Goal: Task Accomplishment & Management: Manage account settings

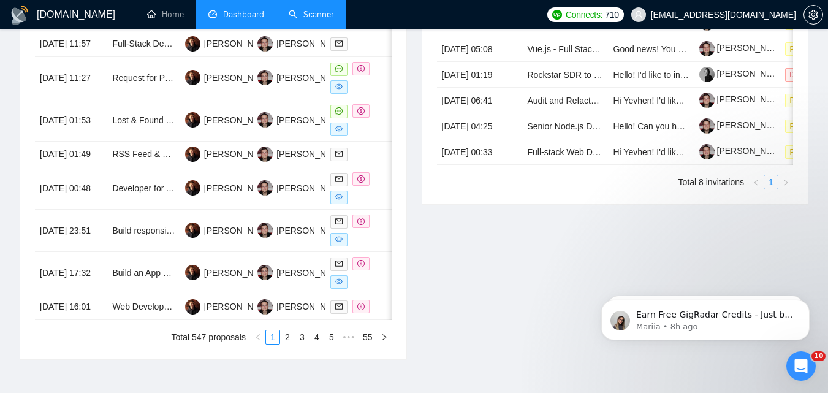
click at [306, 20] on link "Scanner" at bounding box center [311, 14] width 45 height 10
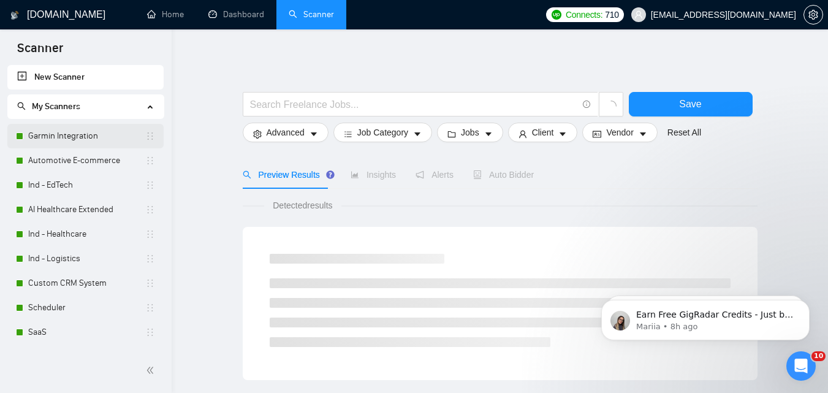
click at [70, 129] on link "Garmin Integration" at bounding box center [86, 136] width 117 height 25
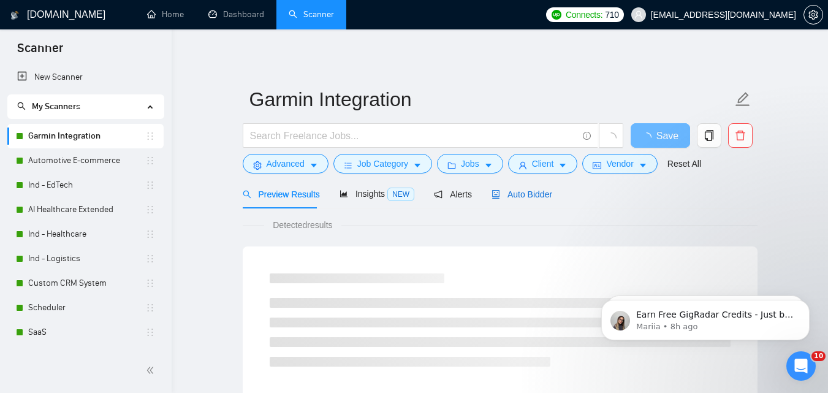
click at [526, 191] on span "Auto Bidder" at bounding box center [521, 194] width 61 height 10
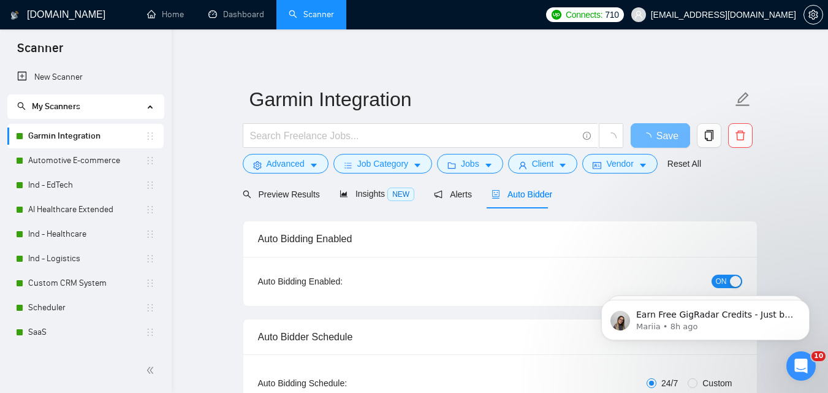
click at [739, 274] on div "ON" at bounding box center [660, 281] width 161 height 14
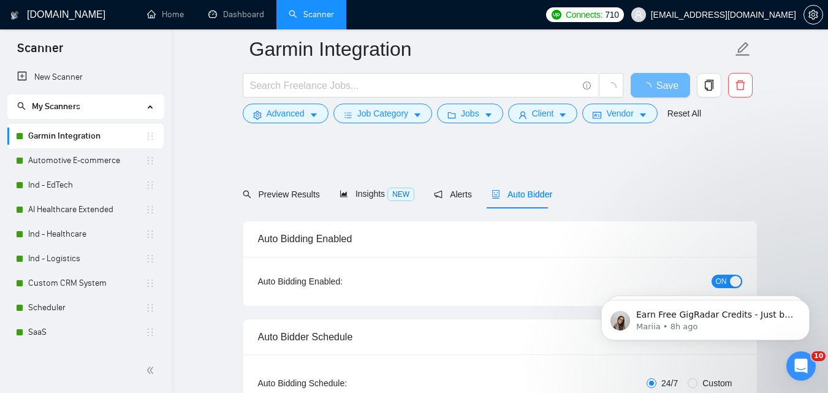
scroll to position [61, 0]
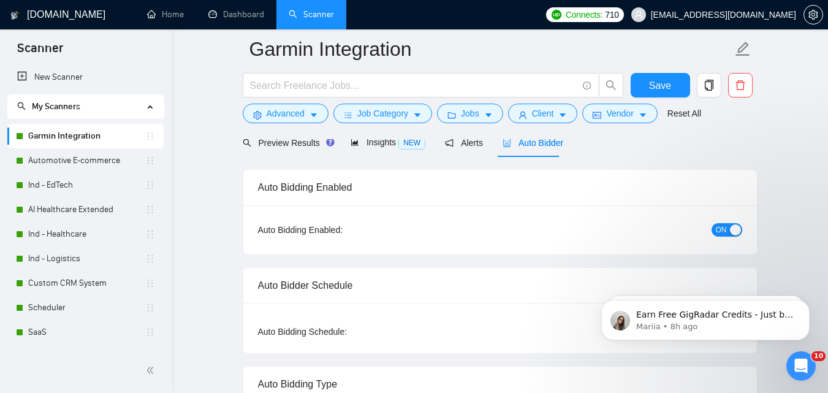
click at [726, 224] on span "ON" at bounding box center [721, 229] width 11 height 13
click at [665, 87] on span "Save" at bounding box center [660, 85] width 22 height 15
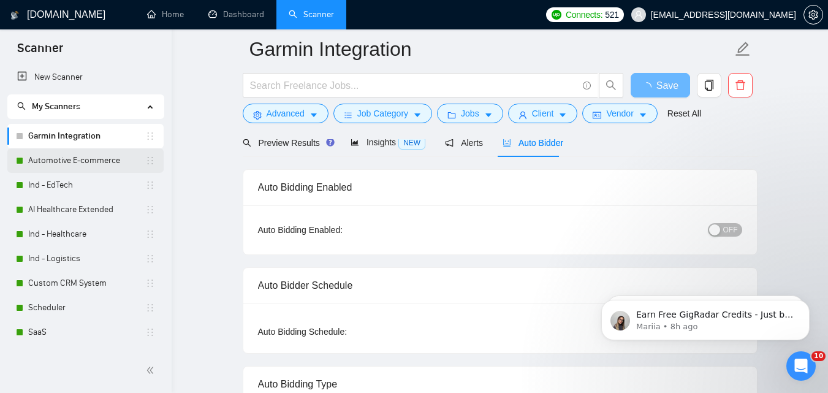
click at [53, 161] on link "Automotive E-commerce" at bounding box center [86, 160] width 117 height 25
click at [534, 147] on span "Auto Bidder" at bounding box center [532, 143] width 61 height 10
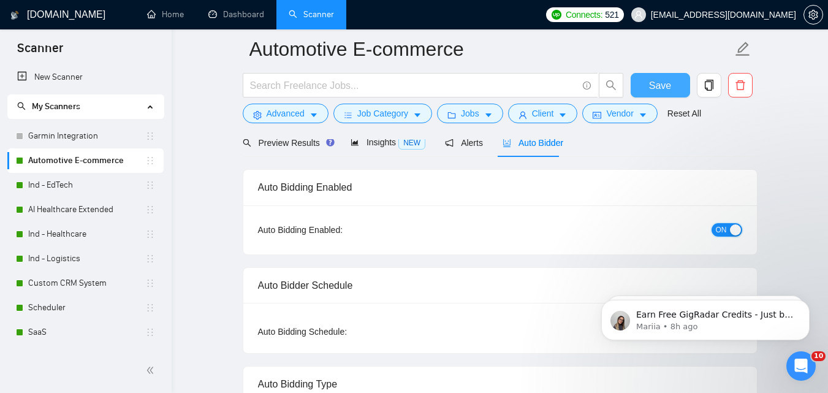
click at [727, 236] on button "ON" at bounding box center [726, 229] width 31 height 13
checkbox input "true"
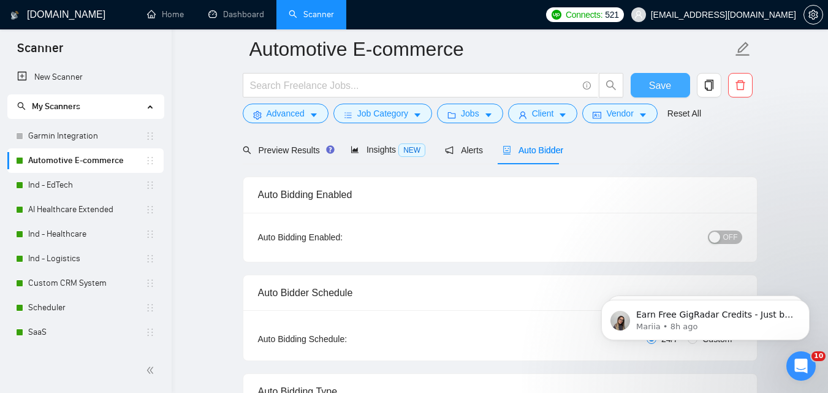
click at [670, 88] on span "Save" at bounding box center [660, 85] width 22 height 15
click at [68, 189] on link "Ind - EdTech" at bounding box center [86, 185] width 117 height 25
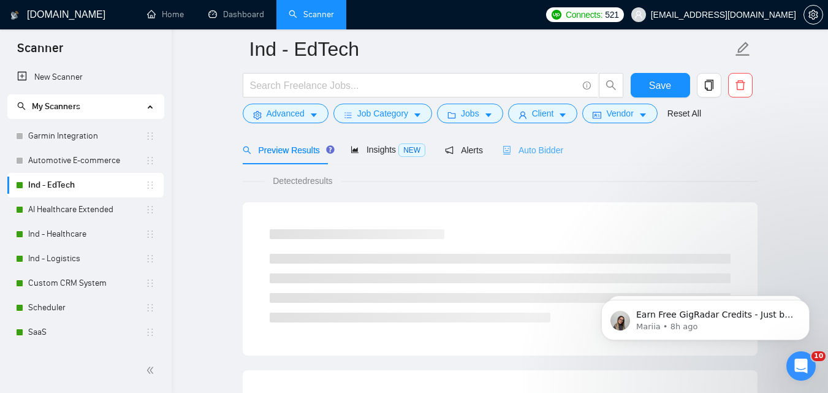
click at [537, 157] on div "Auto Bidder" at bounding box center [532, 149] width 61 height 29
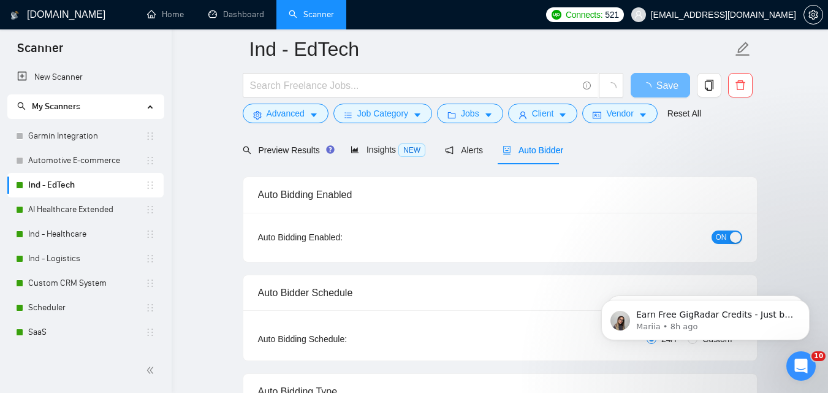
checkbox input "true"
click at [726, 240] on span "ON" at bounding box center [721, 236] width 11 height 13
click at [662, 93] on span "Save" at bounding box center [660, 85] width 22 height 15
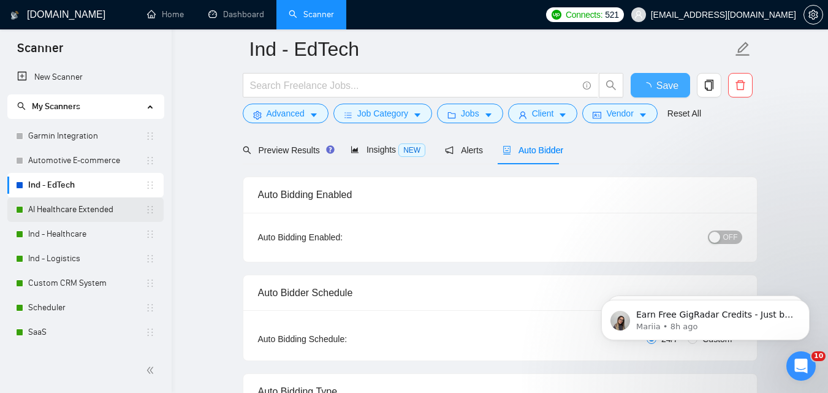
checkbox input "true"
click at [99, 209] on link "AI Healthcare Extended" at bounding box center [86, 209] width 117 height 25
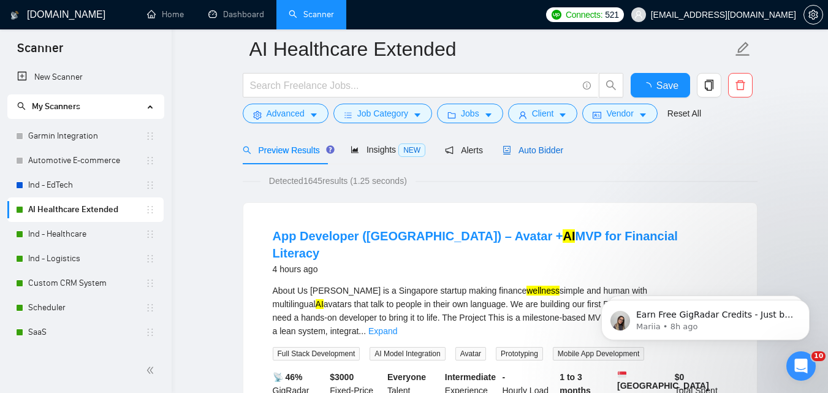
click at [530, 149] on span "Auto Bidder" at bounding box center [532, 150] width 61 height 10
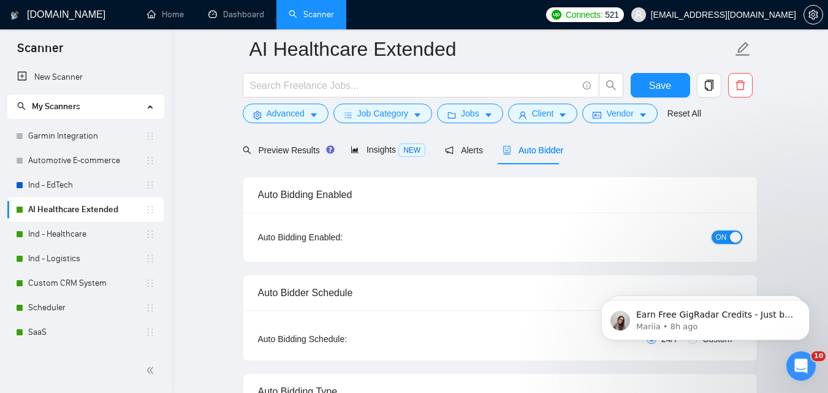
click at [732, 233] on div "button" at bounding box center [735, 237] width 11 height 11
click at [663, 83] on span "Save" at bounding box center [660, 85] width 22 height 15
click at [68, 230] on link "Ind - Healthcare" at bounding box center [86, 234] width 117 height 25
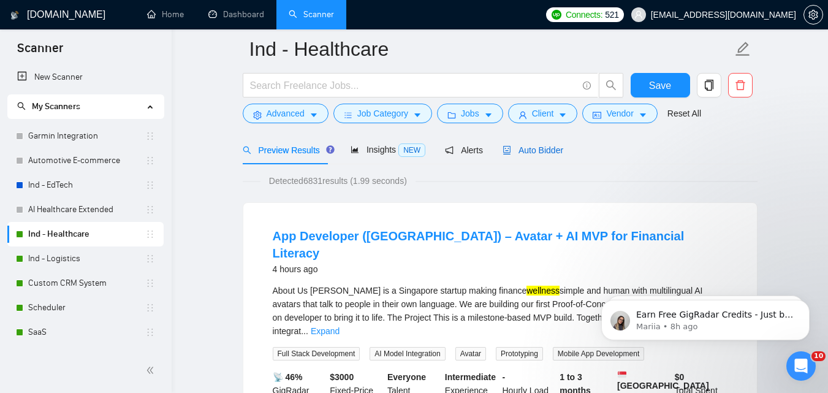
click at [529, 150] on span "Auto Bidder" at bounding box center [532, 150] width 61 height 10
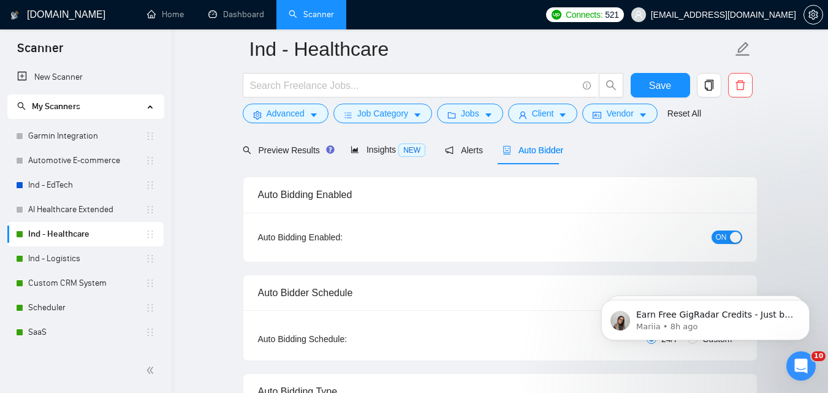
checkbox input "true"
click at [732, 232] on div "button" at bounding box center [735, 237] width 11 height 11
click at [664, 84] on span "Save" at bounding box center [660, 85] width 22 height 15
checkbox input "true"
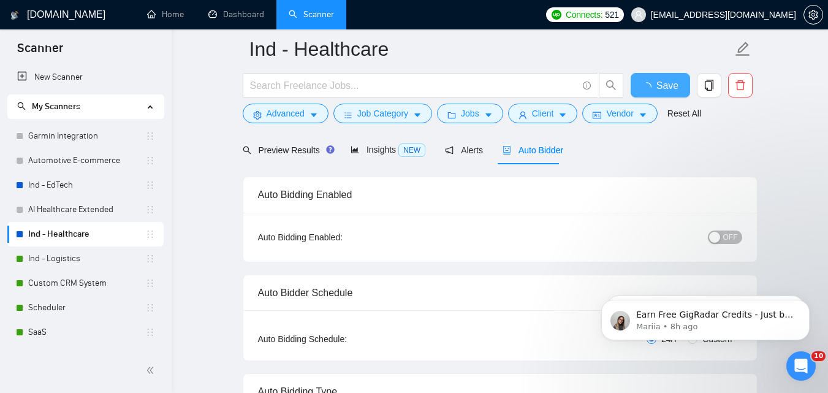
checkbox input "true"
click at [56, 257] on link "Ind - Logistics" at bounding box center [86, 258] width 117 height 25
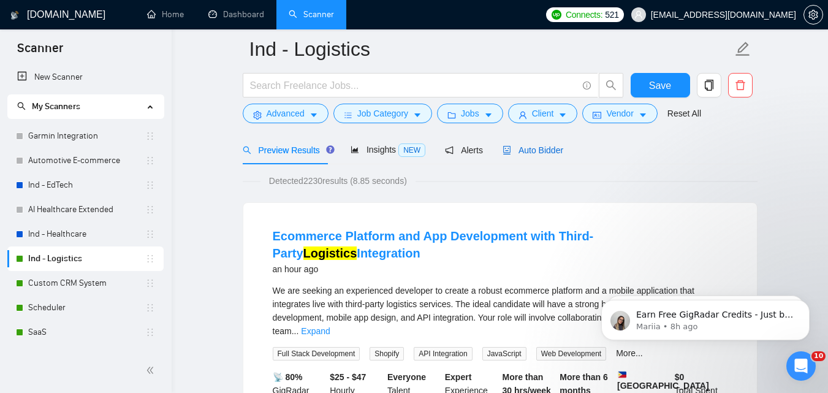
click at [540, 145] on span "Auto Bidder" at bounding box center [532, 150] width 61 height 10
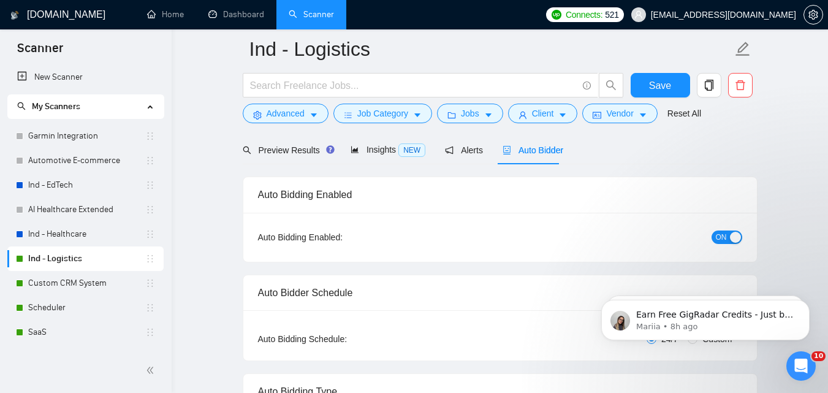
checkbox input "true"
click at [725, 238] on span "ON" at bounding box center [721, 236] width 11 height 13
click at [657, 86] on span "Save" at bounding box center [660, 85] width 22 height 15
checkbox input "true"
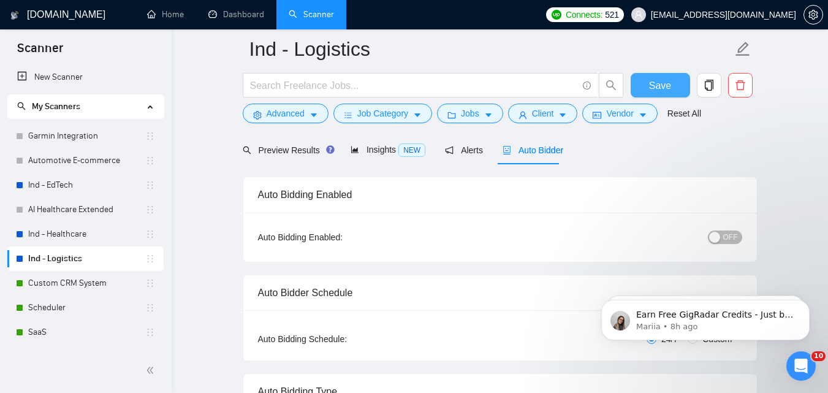
checkbox input "true"
click at [75, 286] on link "Custom CRM System" at bounding box center [86, 283] width 117 height 25
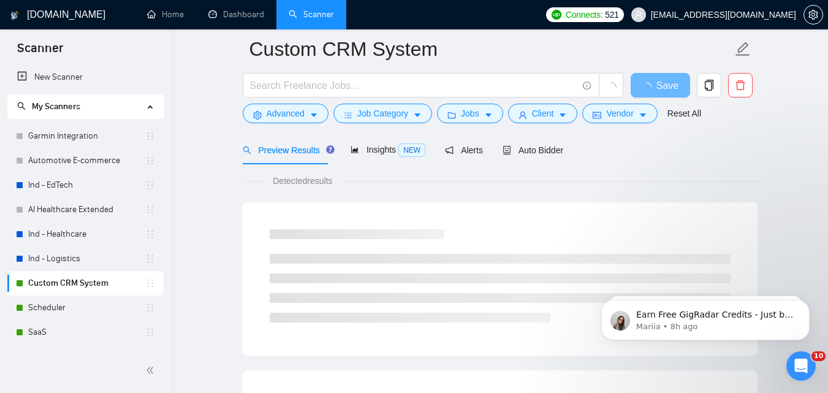
click at [525, 139] on div at bounding box center [500, 134] width 515 height 10
click at [525, 143] on div "Auto Bidder" at bounding box center [532, 149] width 61 height 13
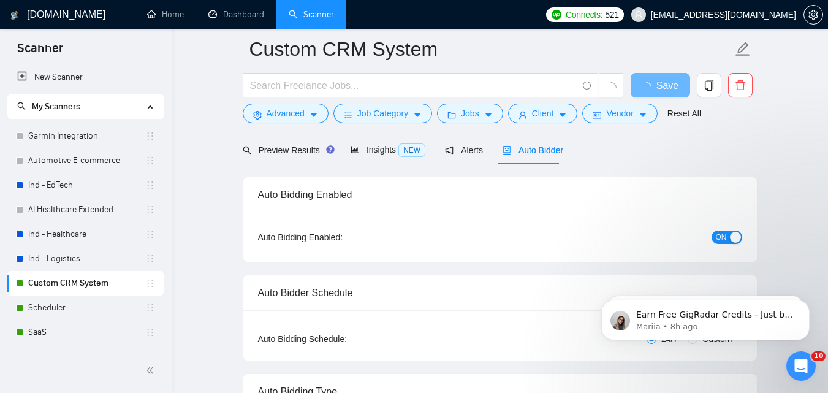
checkbox input "true"
click at [722, 230] on span "ON" at bounding box center [721, 236] width 11 height 13
click at [657, 83] on span "Save" at bounding box center [660, 85] width 22 height 15
checkbox input "true"
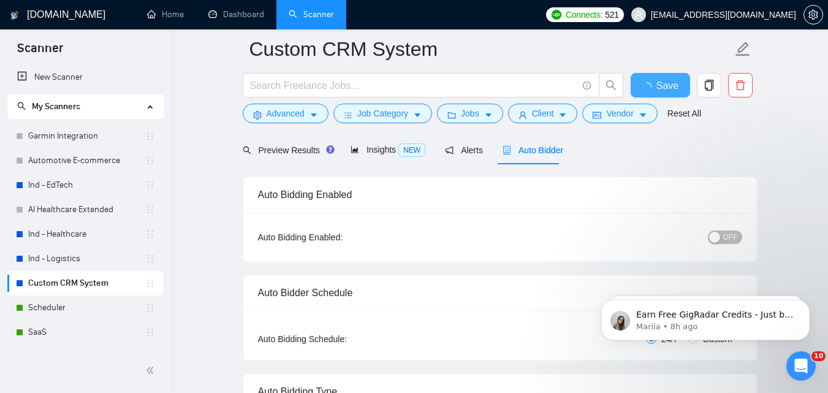
checkbox input "true"
click at [48, 317] on link "Scheduler" at bounding box center [86, 307] width 117 height 25
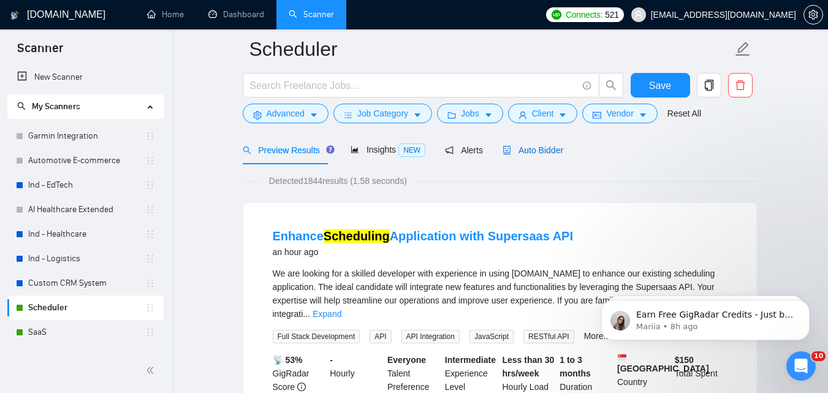
click at [546, 149] on span "Auto Bidder" at bounding box center [532, 150] width 61 height 10
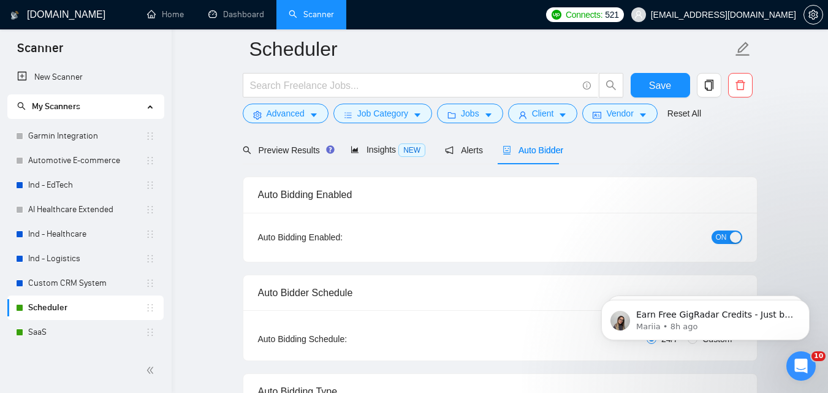
click at [727, 238] on button "ON" at bounding box center [726, 236] width 31 height 13
click at [656, 75] on button "Save" at bounding box center [659, 85] width 59 height 25
click at [69, 335] on link "SaaS" at bounding box center [86, 332] width 117 height 25
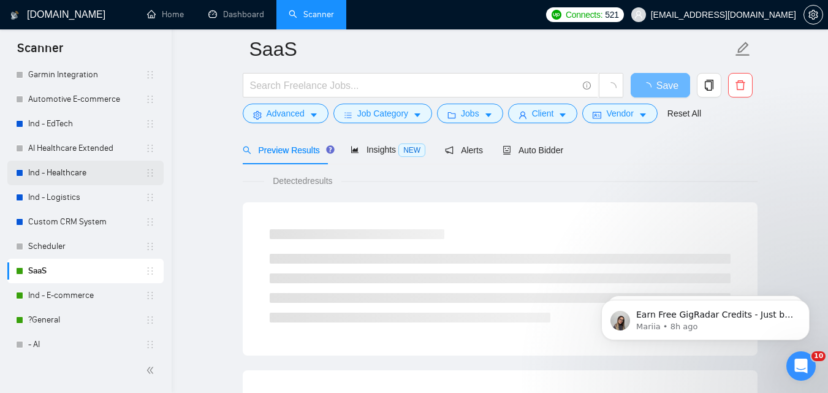
scroll to position [94, 0]
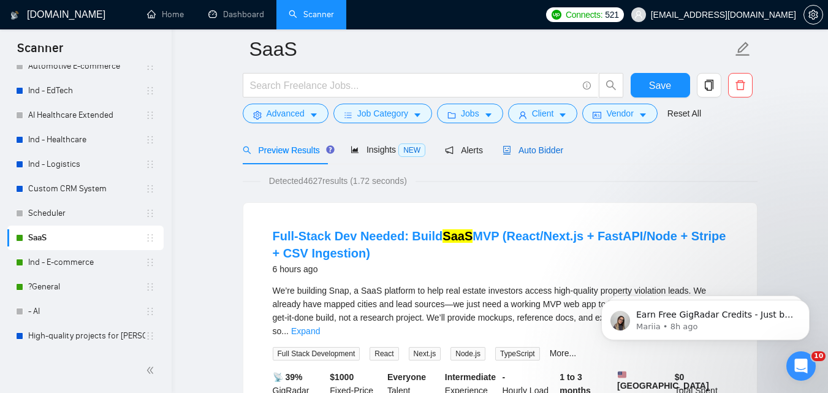
click at [520, 156] on div "Auto Bidder" at bounding box center [532, 149] width 61 height 13
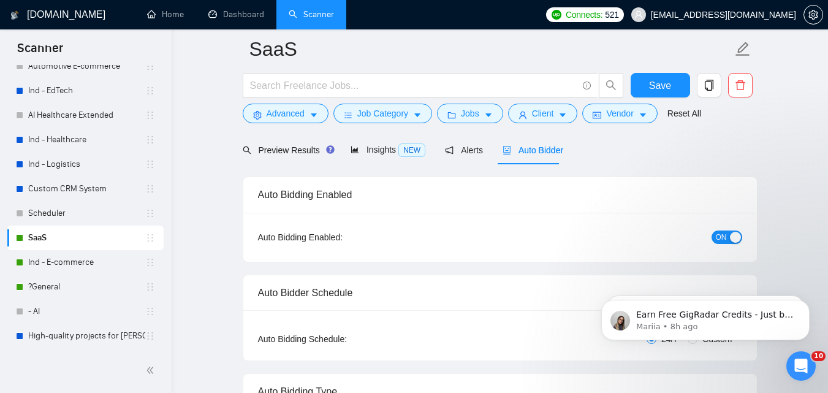
click at [728, 238] on button "ON" at bounding box center [726, 236] width 31 height 13
click at [647, 79] on button "Save" at bounding box center [659, 85] width 59 height 25
click at [80, 271] on link "Ind - E-commerce" at bounding box center [86, 262] width 117 height 25
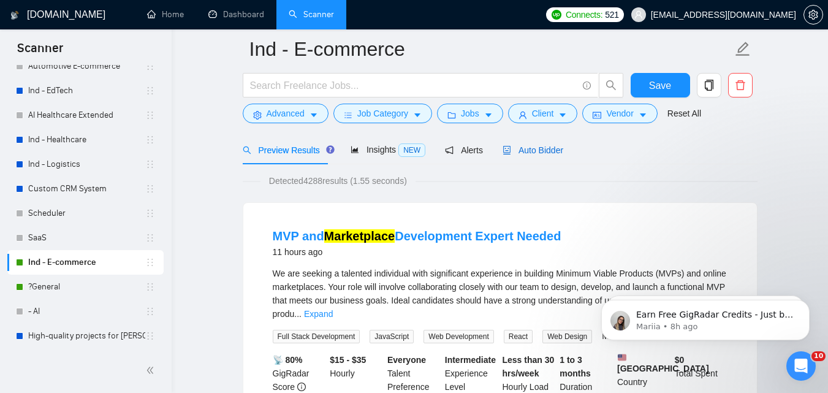
click at [537, 148] on span "Auto Bidder" at bounding box center [532, 150] width 61 height 10
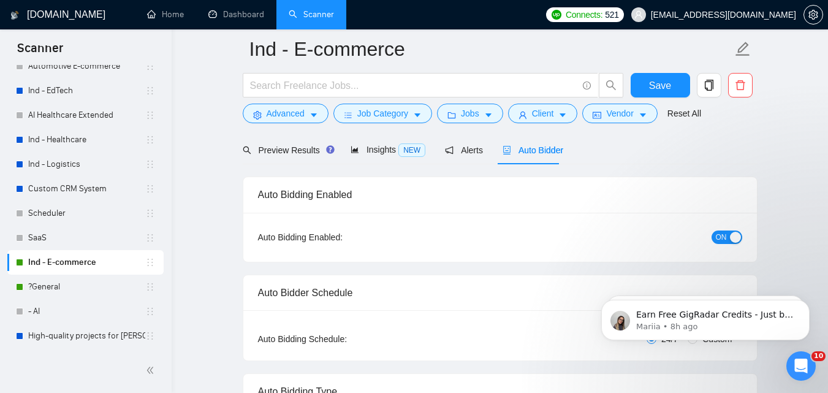
checkbox input "true"
click at [735, 234] on div "button" at bounding box center [735, 237] width 11 height 11
click at [657, 86] on span "Save" at bounding box center [660, 85] width 22 height 15
click at [82, 282] on link "?General" at bounding box center [86, 286] width 117 height 25
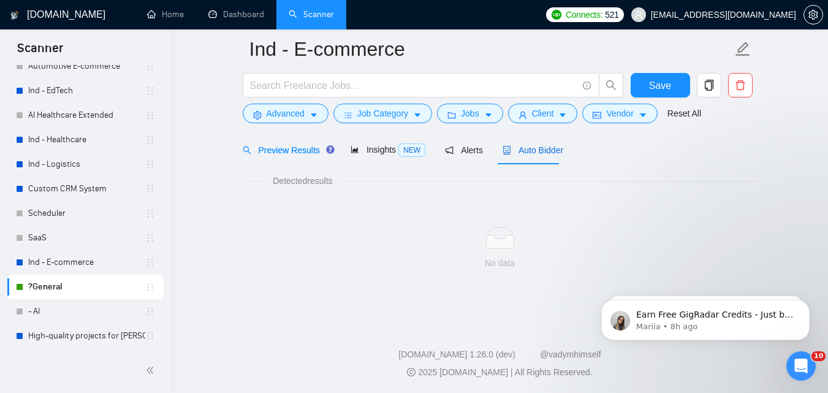
click at [540, 148] on span "Auto Bidder" at bounding box center [532, 150] width 61 height 10
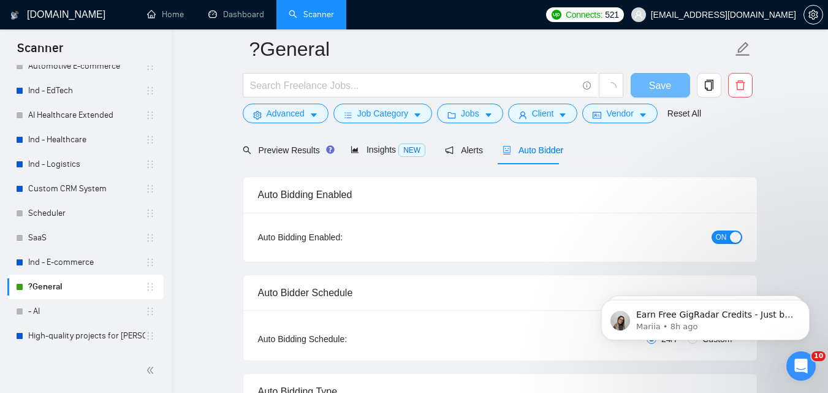
checkbox input "true"
click at [728, 230] on button "ON" at bounding box center [726, 236] width 31 height 13
click at [656, 83] on span "loading" at bounding box center [648, 87] width 15 height 10
click at [656, 83] on span "Save" at bounding box center [660, 85] width 22 height 15
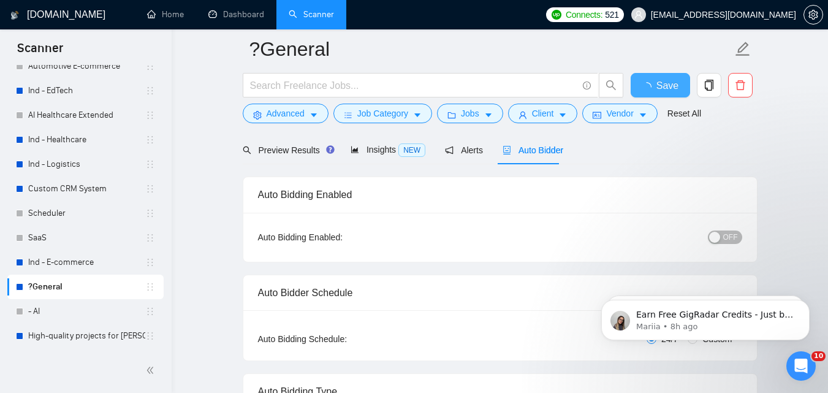
checkbox input "true"
click at [246, 17] on link "Dashboard" at bounding box center [236, 14] width 56 height 10
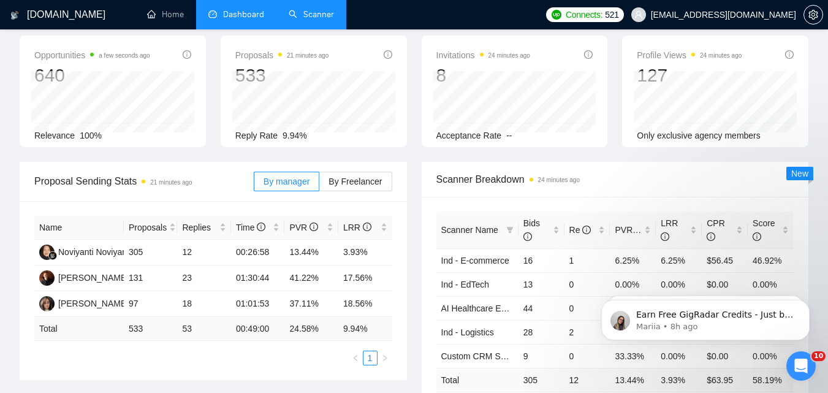
type input "[DATE]"
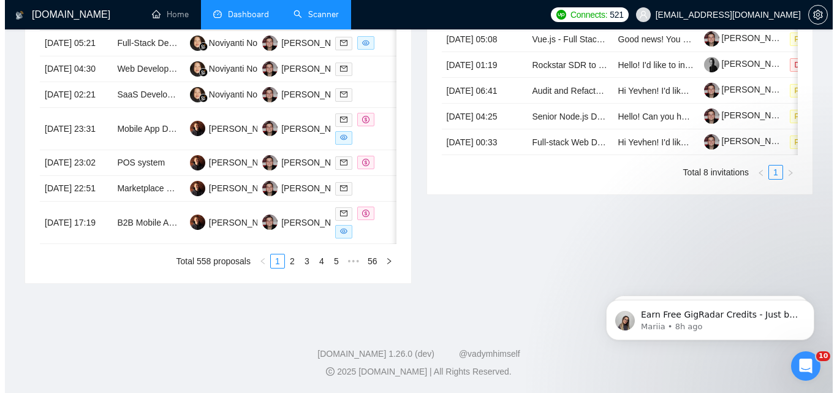
scroll to position [665, 0]
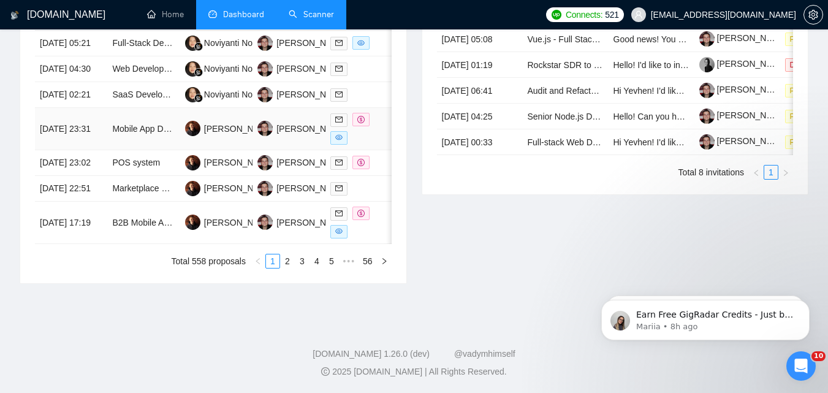
click at [96, 150] on td "[DATE] 23:31" at bounding box center [71, 129] width 72 height 42
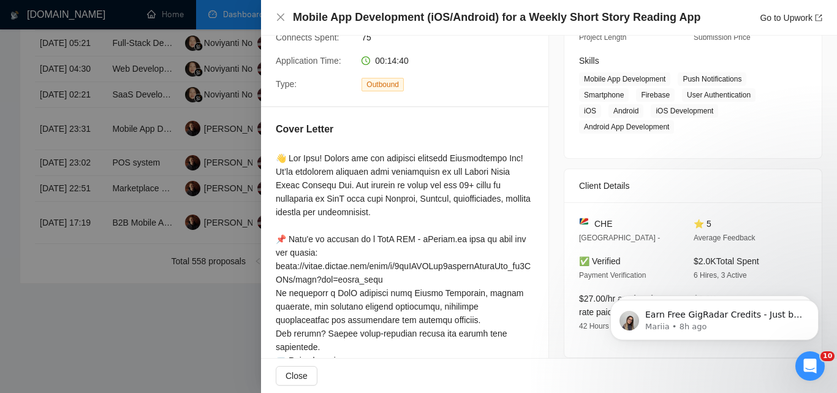
scroll to position [245, 0]
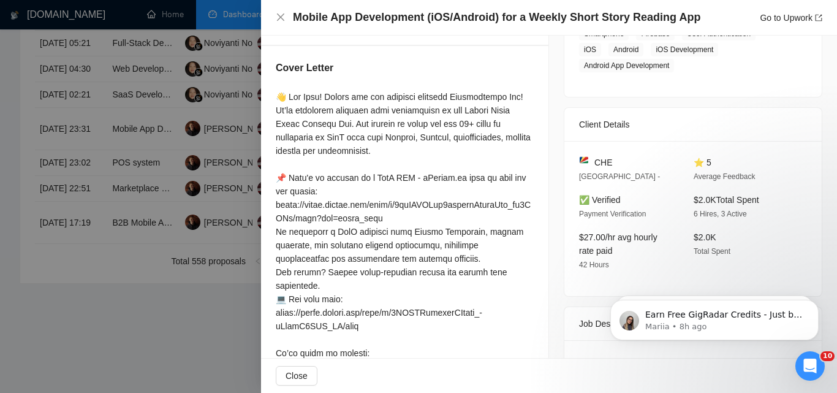
click at [434, 203] on div at bounding box center [405, 305] width 258 height 431
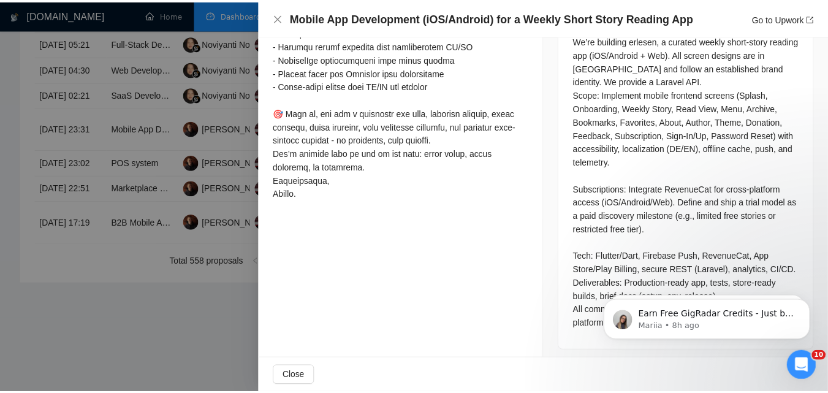
scroll to position [570, 0]
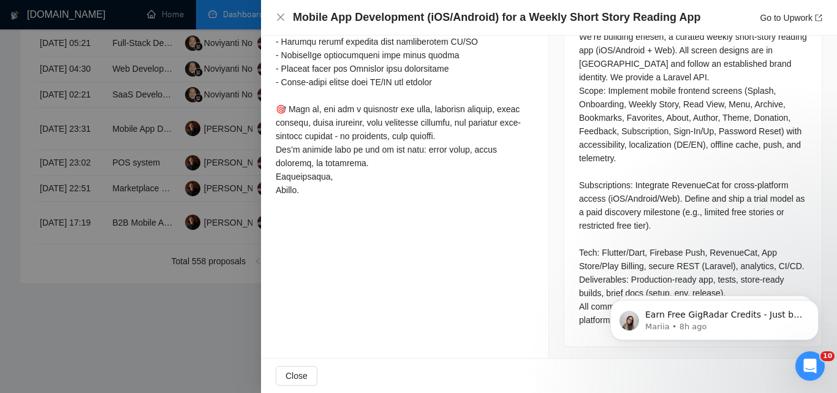
click at [173, 257] on div at bounding box center [418, 196] width 837 height 393
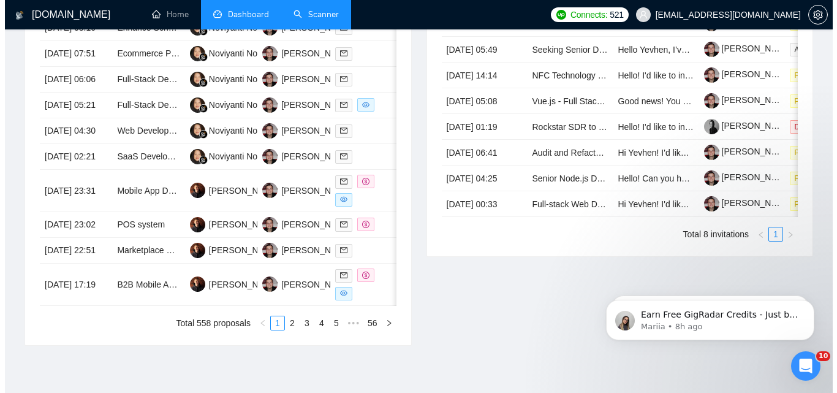
scroll to position [613, 0]
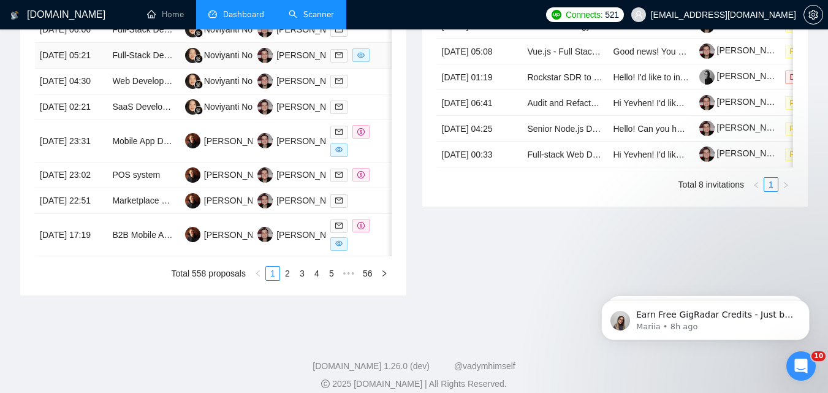
click at [97, 69] on td "[DATE] 05:21" at bounding box center [71, 56] width 72 height 26
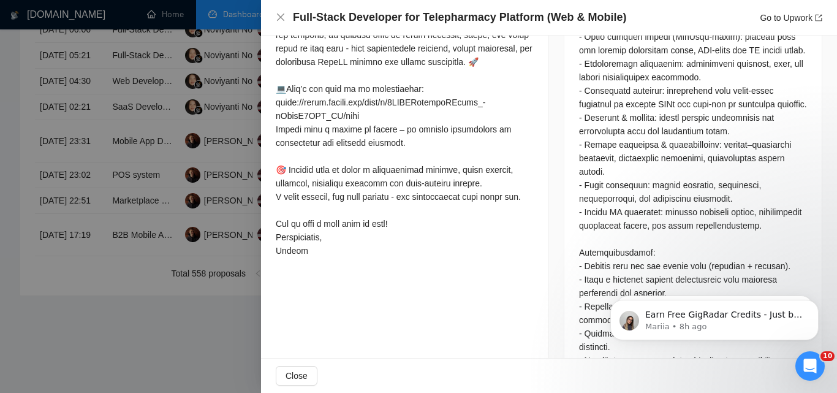
scroll to position [861, 0]
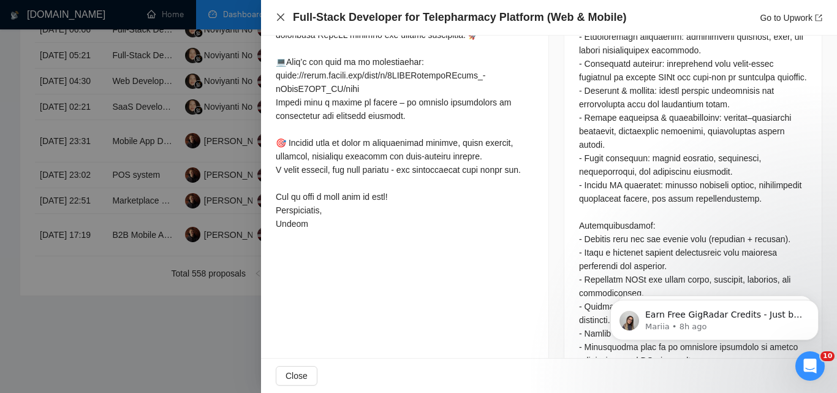
click at [278, 15] on icon "close" at bounding box center [280, 16] width 7 height 7
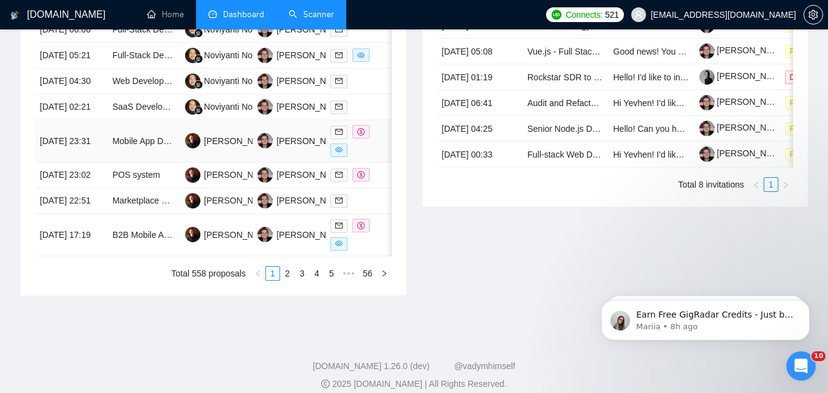
click at [88, 162] on td "[DATE] 23:31" at bounding box center [71, 141] width 72 height 42
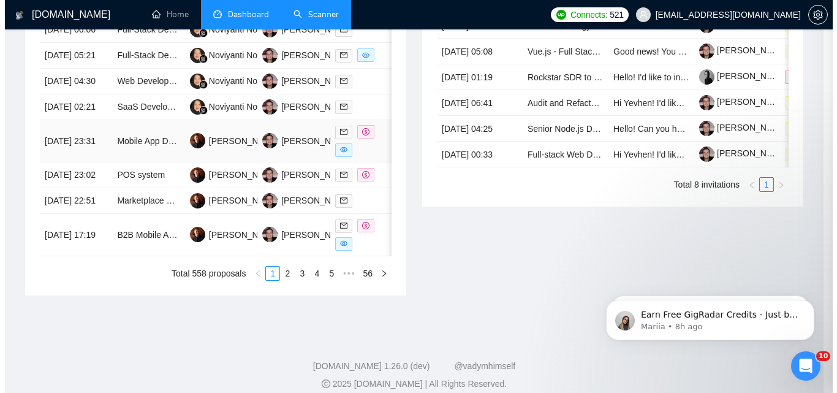
scroll to position [570, 0]
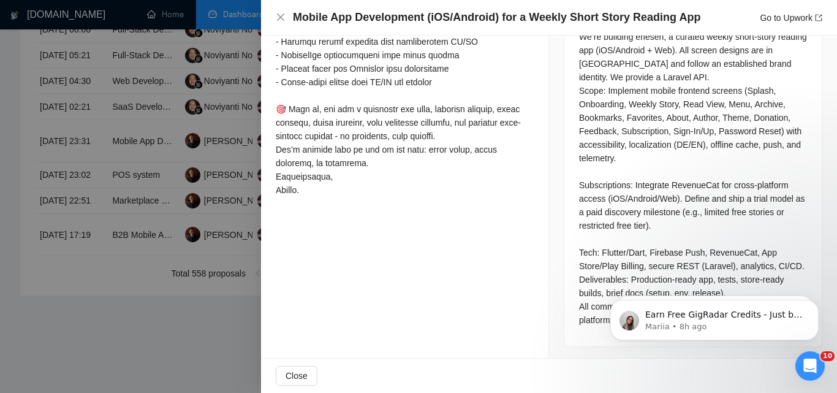
click at [289, 20] on div "Mobile App Development (iOS/Android) for a Weekly Short Story Reading App Go to…" at bounding box center [549, 17] width 546 height 15
click at [278, 17] on icon "close" at bounding box center [281, 17] width 10 height 10
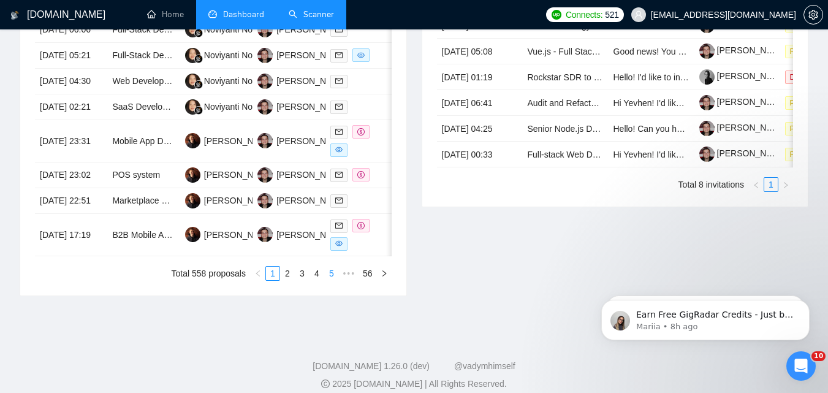
click at [327, 280] on link "5" at bounding box center [331, 273] width 13 height 13
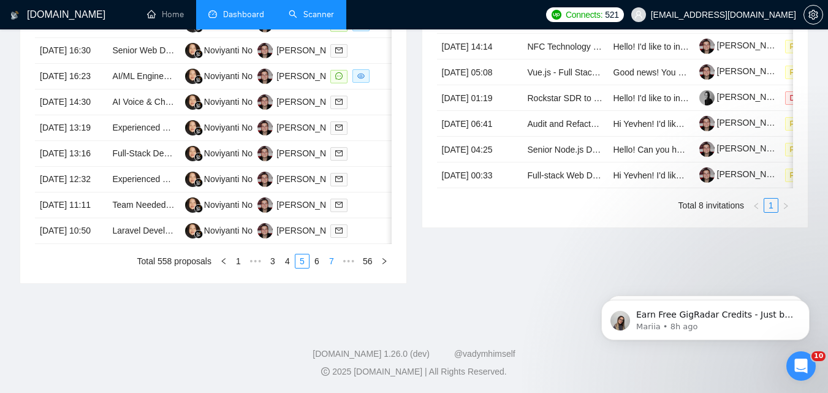
click at [336, 268] on link "7" at bounding box center [331, 260] width 13 height 13
click at [319, 268] on link "8" at bounding box center [316, 260] width 13 height 13
click at [331, 268] on link "10" at bounding box center [329, 260] width 17 height 13
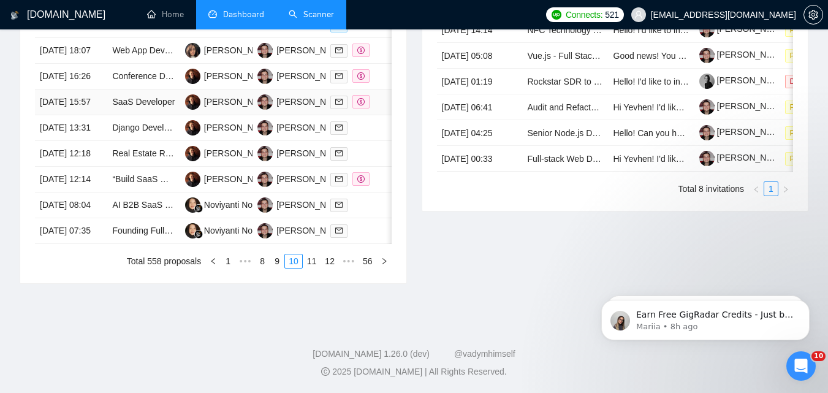
click at [100, 115] on td "[DATE] 15:57" at bounding box center [71, 102] width 72 height 26
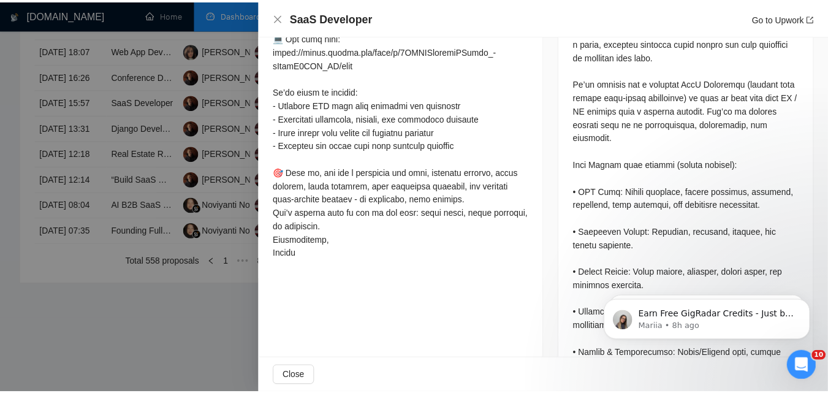
scroll to position [447, 0]
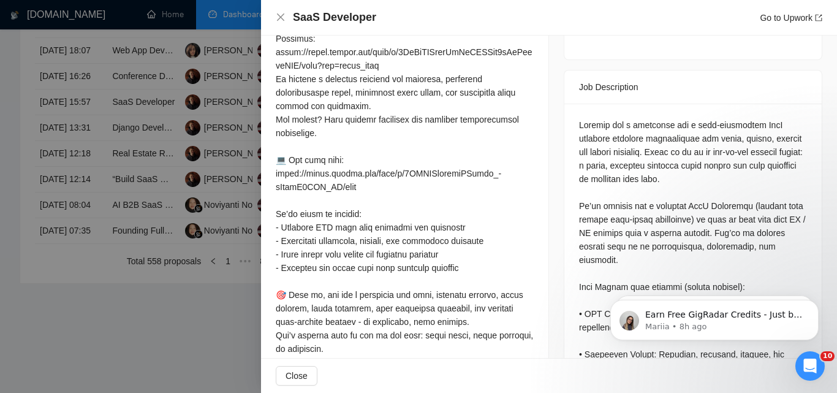
click at [0, 140] on div at bounding box center [418, 196] width 837 height 393
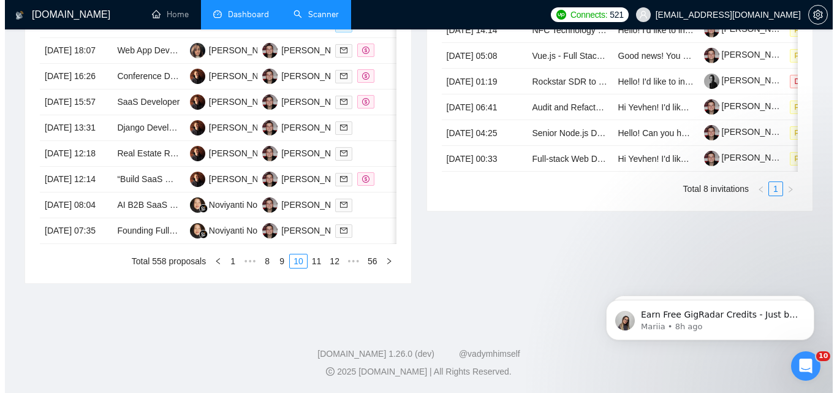
scroll to position [551, 0]
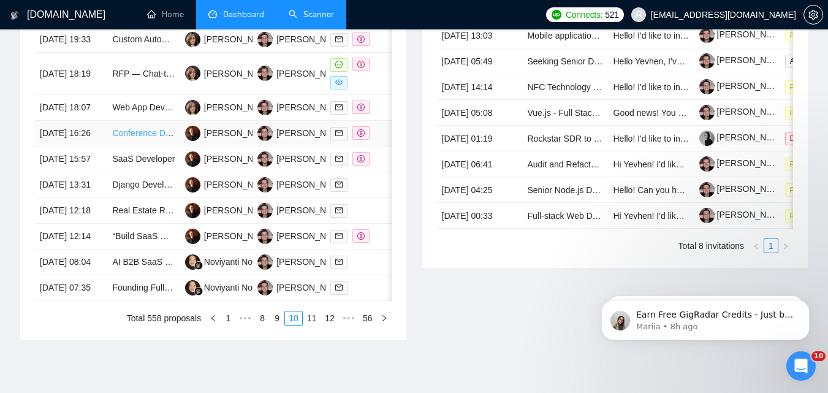
click at [129, 138] on link "Conference Directory Website Development" at bounding box center [195, 133] width 167 height 10
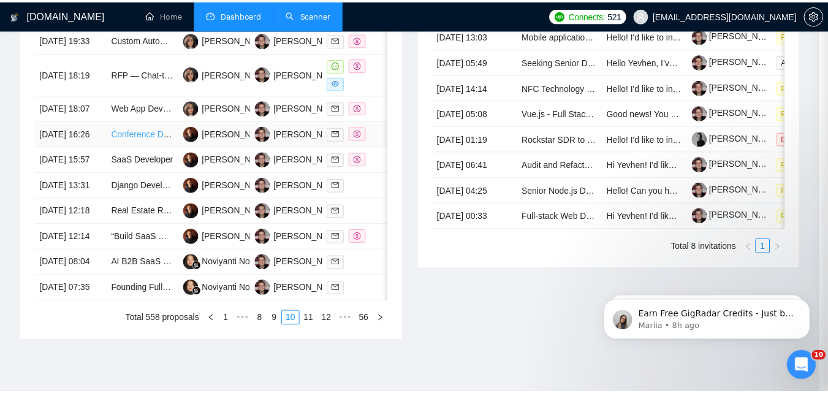
scroll to position [435, 0]
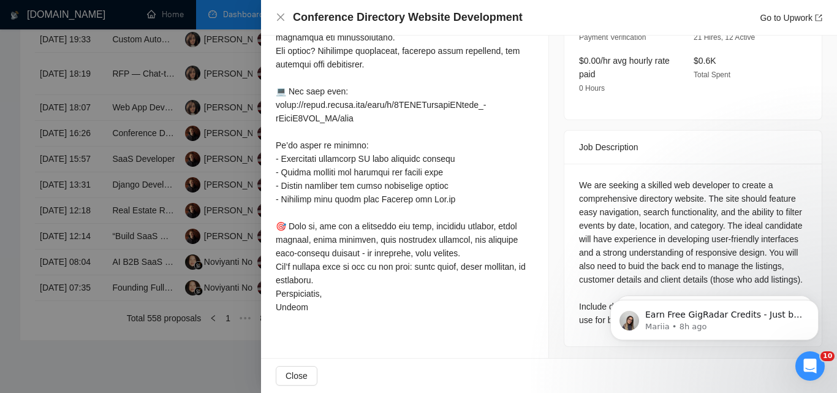
click at [100, 148] on div at bounding box center [418, 196] width 837 height 393
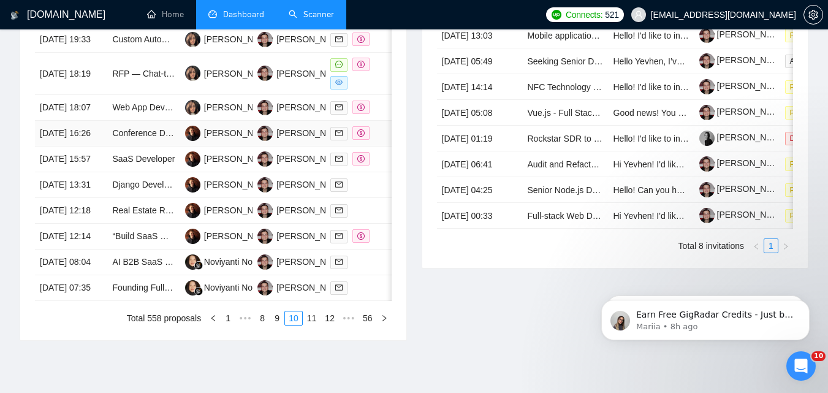
click at [99, 146] on td "[DATE] 16:26" at bounding box center [71, 134] width 72 height 26
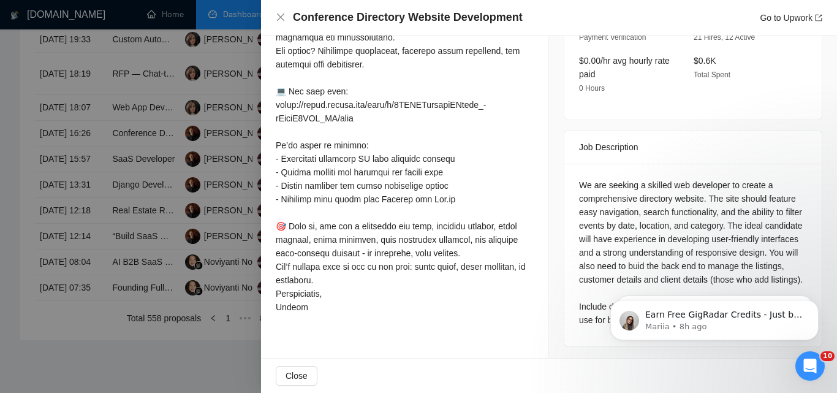
click at [0, 146] on div at bounding box center [418, 196] width 837 height 393
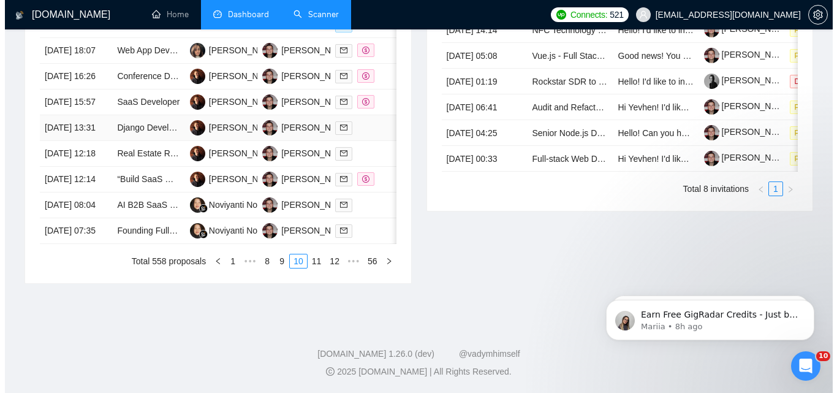
scroll to position [674, 0]
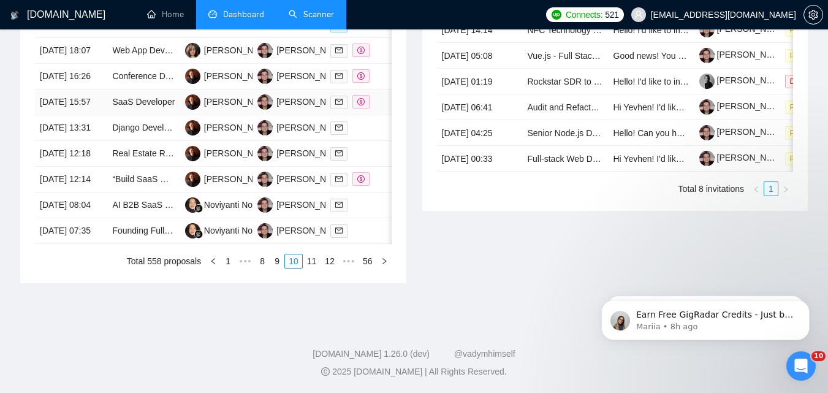
click at [103, 89] on td "[DATE] 15:57" at bounding box center [71, 102] width 72 height 26
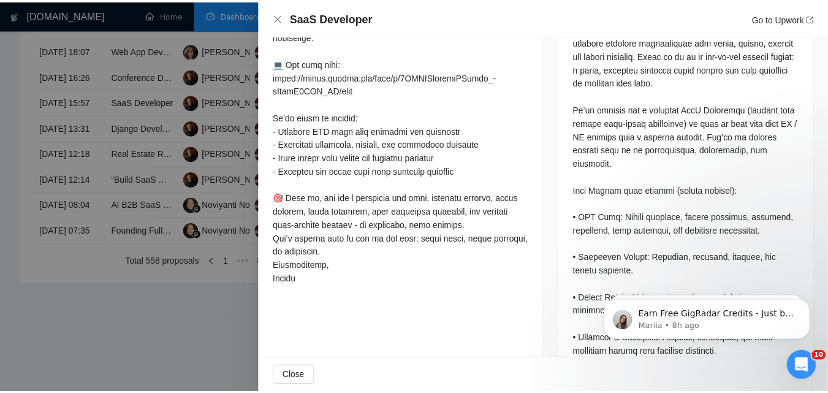
scroll to position [558, 0]
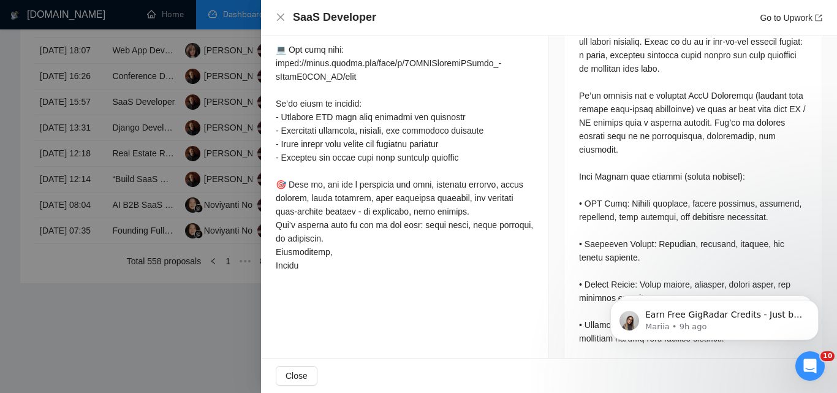
click at [151, 317] on div at bounding box center [418, 196] width 837 height 393
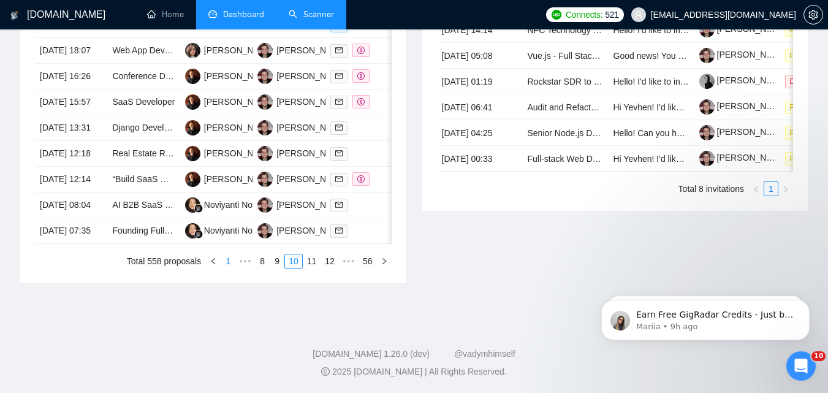
click at [227, 268] on link "1" at bounding box center [227, 260] width 13 height 13
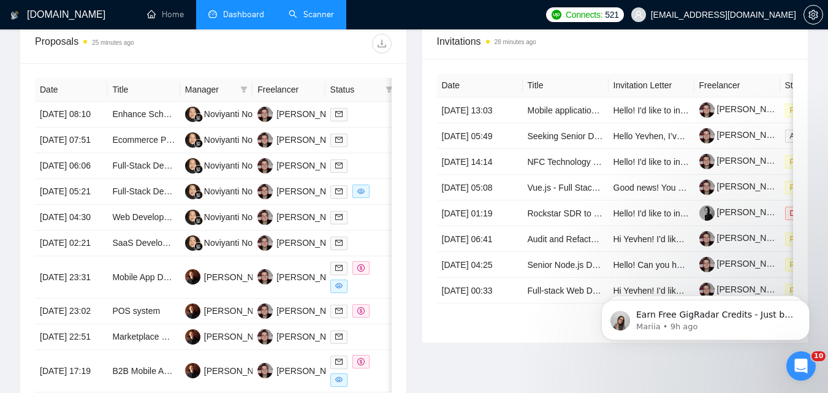
scroll to position [368, 0]
